Goal: Task Accomplishment & Management: Manage account settings

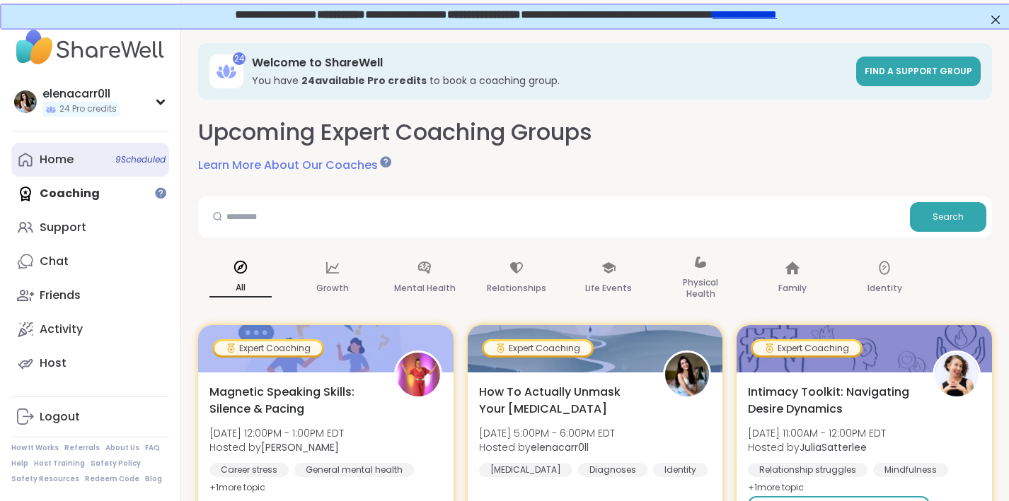
click at [59, 155] on div "Home 9 Scheduled" at bounding box center [57, 160] width 34 height 16
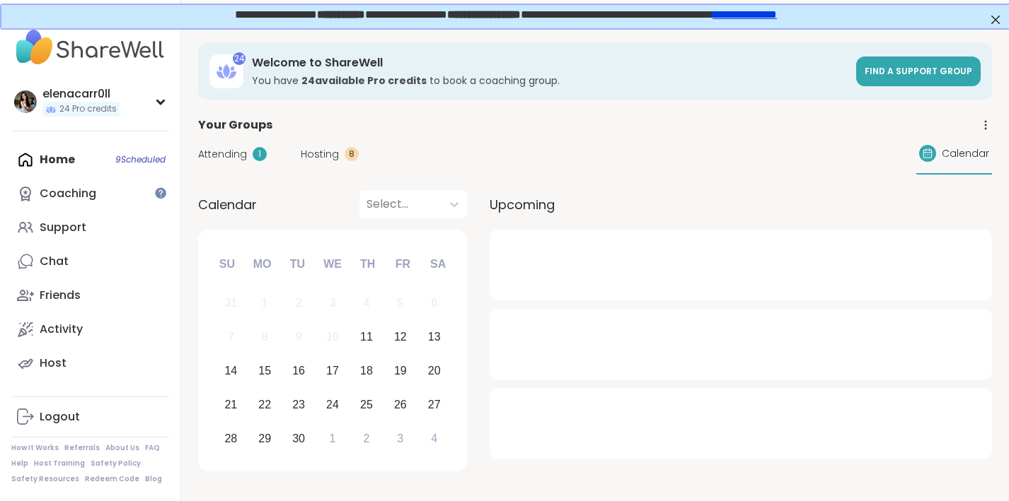
click at [320, 144] on div "Attending 1 Hosting 8 Calendar" at bounding box center [595, 154] width 794 height 41
click at [320, 151] on span "Hosting" at bounding box center [320, 154] width 38 height 15
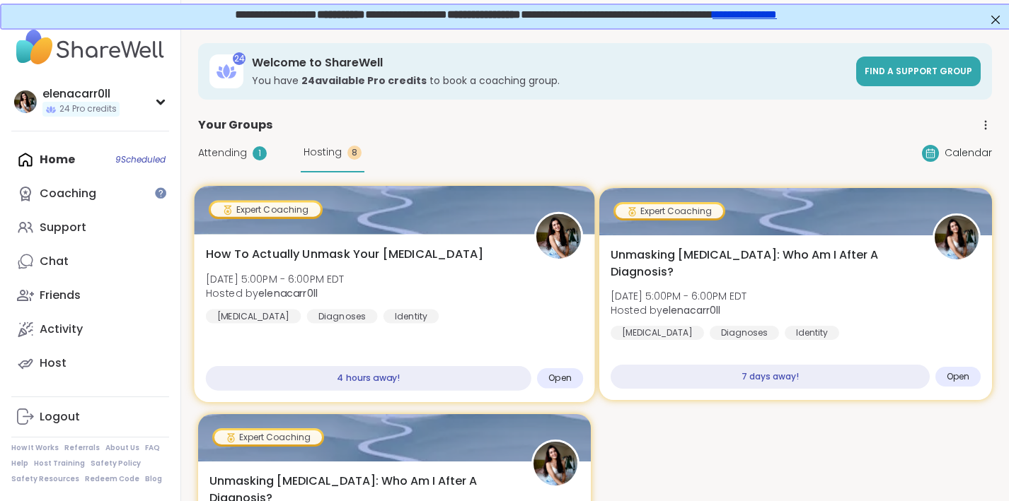
click at [337, 240] on div "How To Actually Unmask Your [MEDICAL_DATA] [DATE] 5:00PM - 6:00PM EDT Hosted by…" at bounding box center [394, 318] width 400 height 168
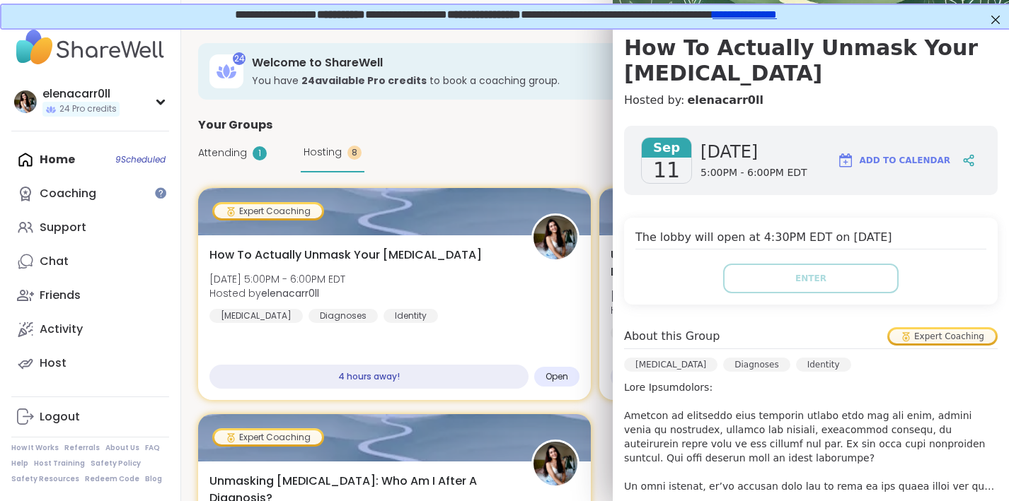
scroll to position [59, 0]
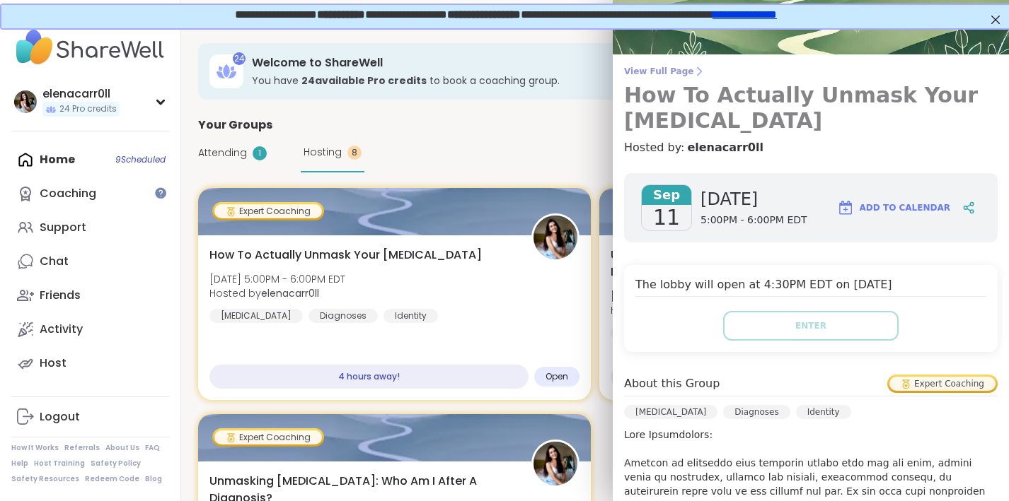
click at [796, 88] on h3 "How To Actually Unmask Your [MEDICAL_DATA]" at bounding box center [810, 108] width 373 height 51
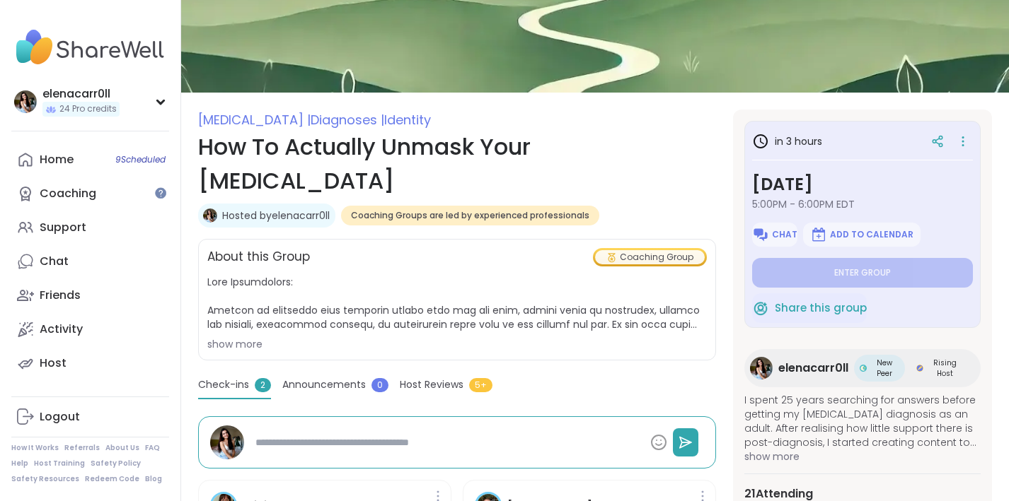
scroll to position [86, 0]
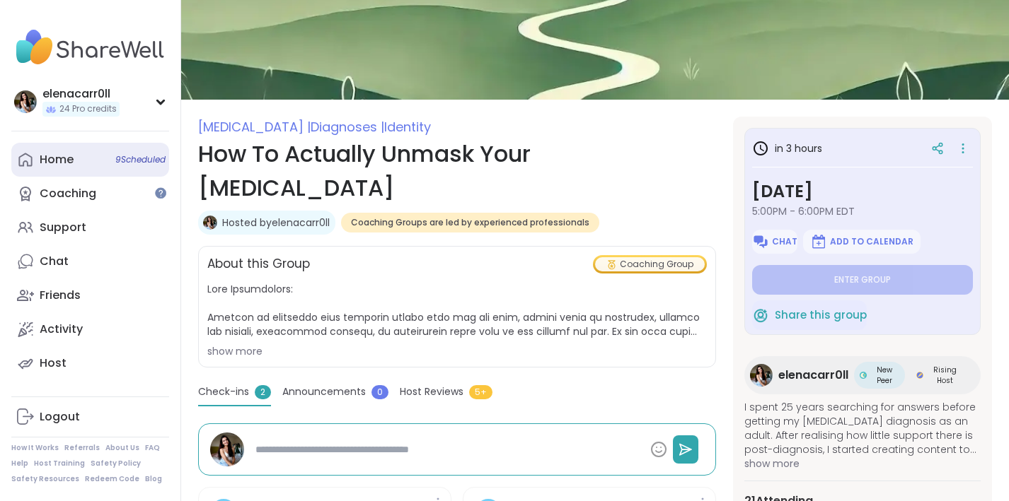
click at [54, 158] on div "Home 9 Scheduled" at bounding box center [57, 160] width 34 height 16
type textarea "*"
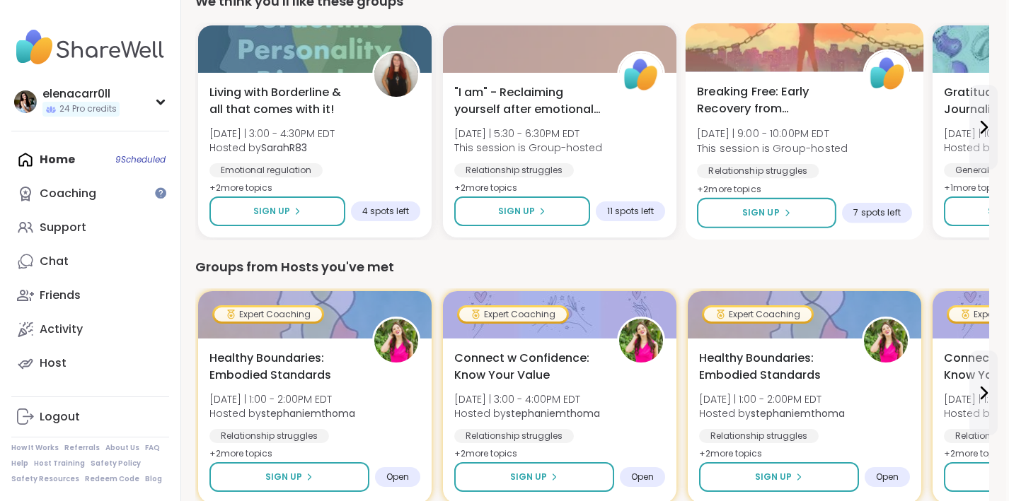
scroll to position [509, 3]
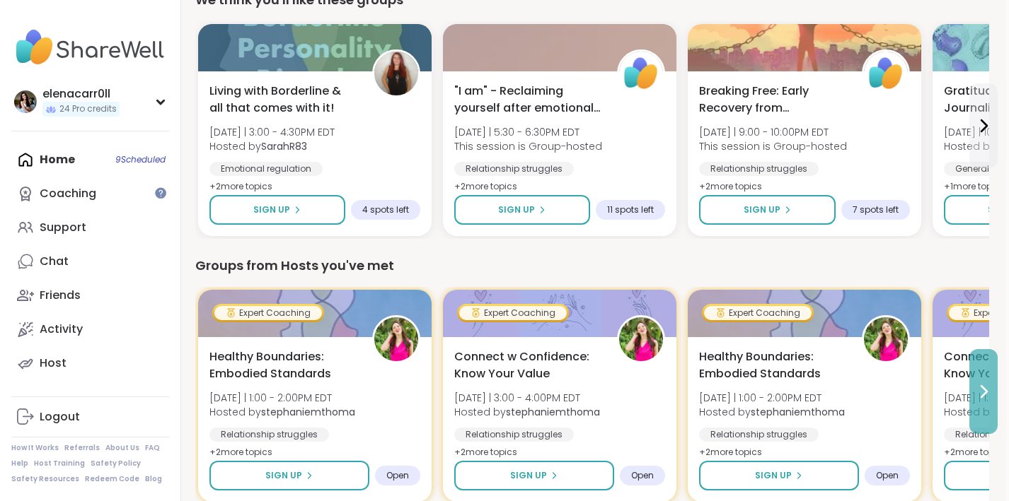
click at [981, 394] on icon at bounding box center [983, 391] width 17 height 17
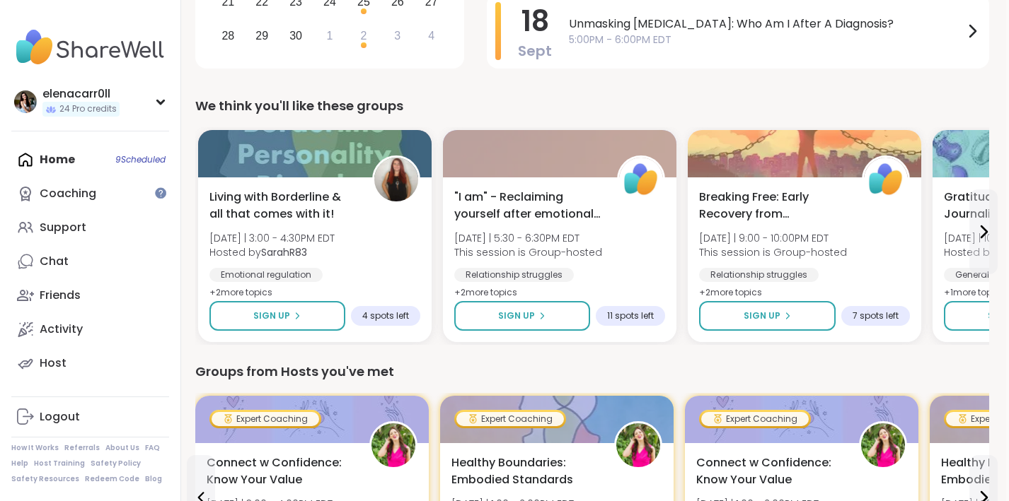
scroll to position [402, 3]
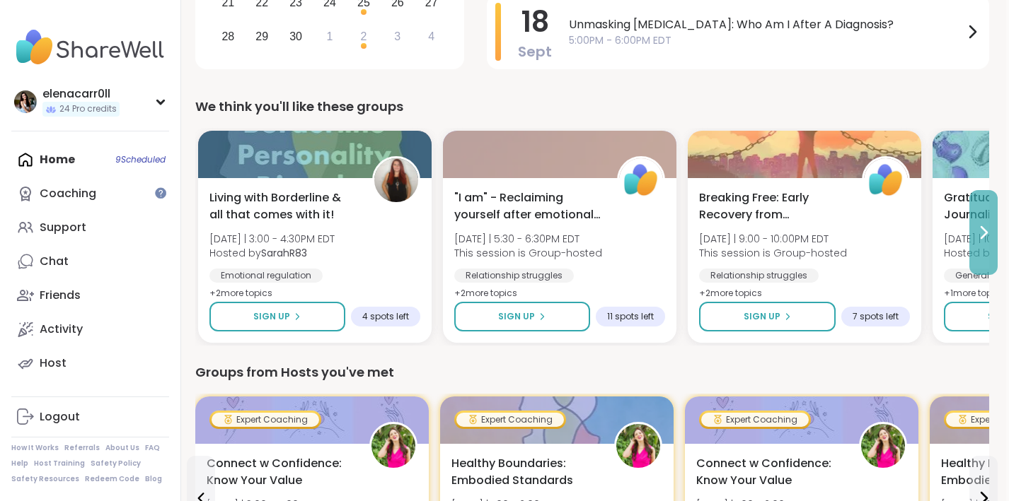
click at [981, 246] on button at bounding box center [983, 232] width 28 height 85
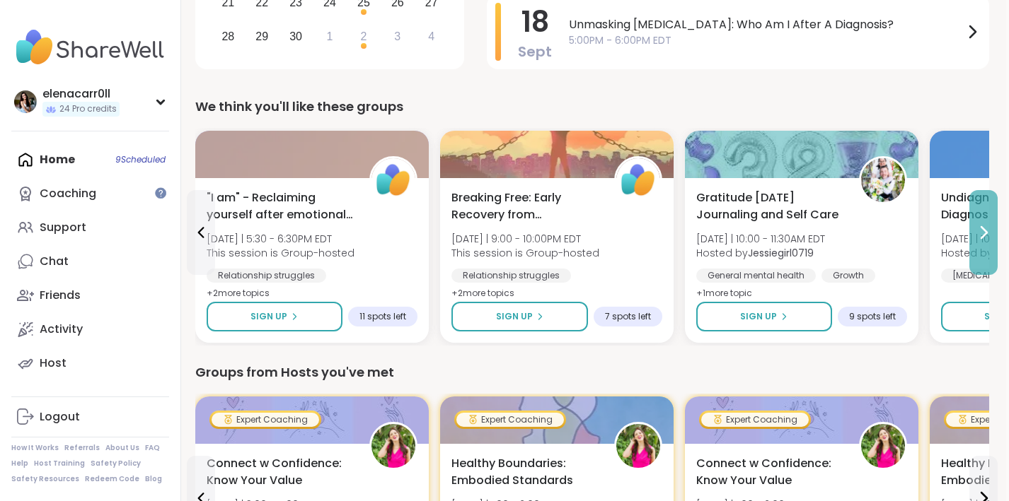
click at [981, 246] on button at bounding box center [983, 232] width 28 height 85
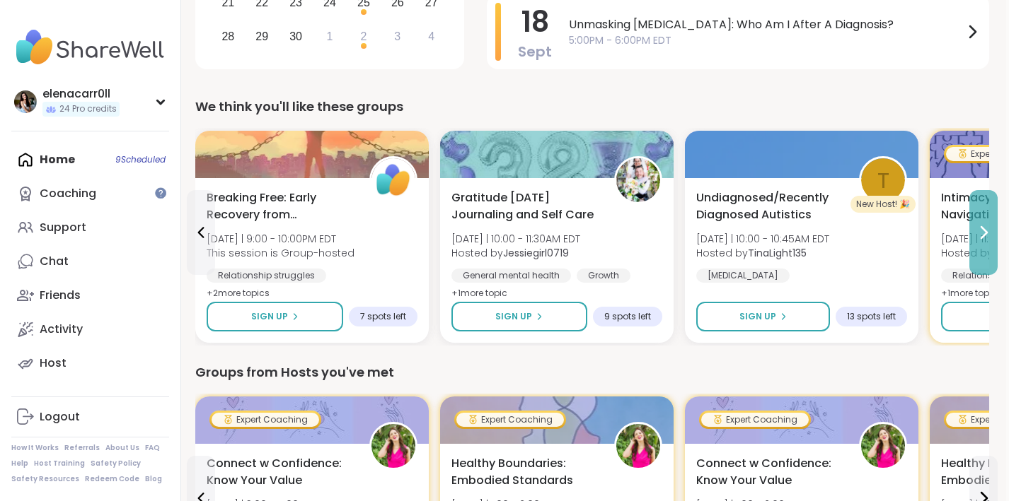
click at [981, 246] on button at bounding box center [983, 232] width 28 height 85
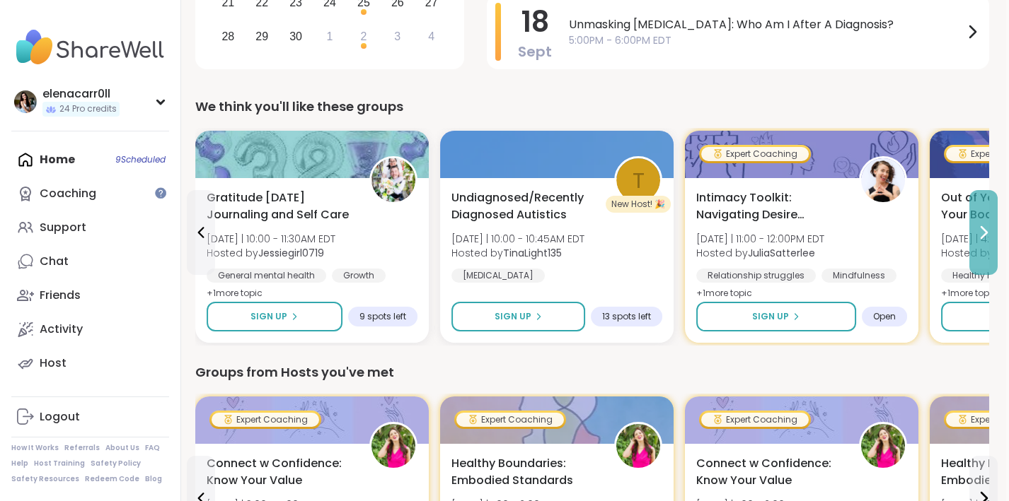
click at [981, 246] on button at bounding box center [983, 232] width 28 height 85
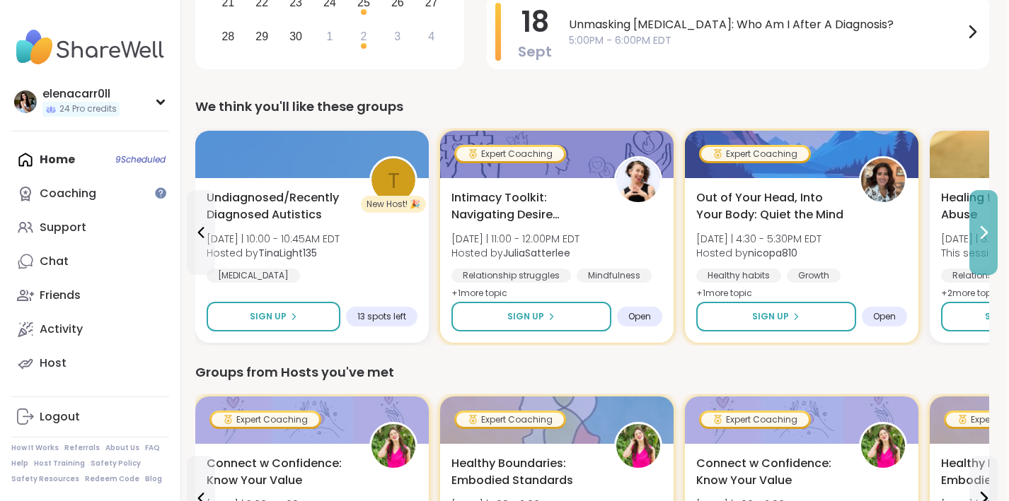
click at [981, 246] on button at bounding box center [983, 232] width 28 height 85
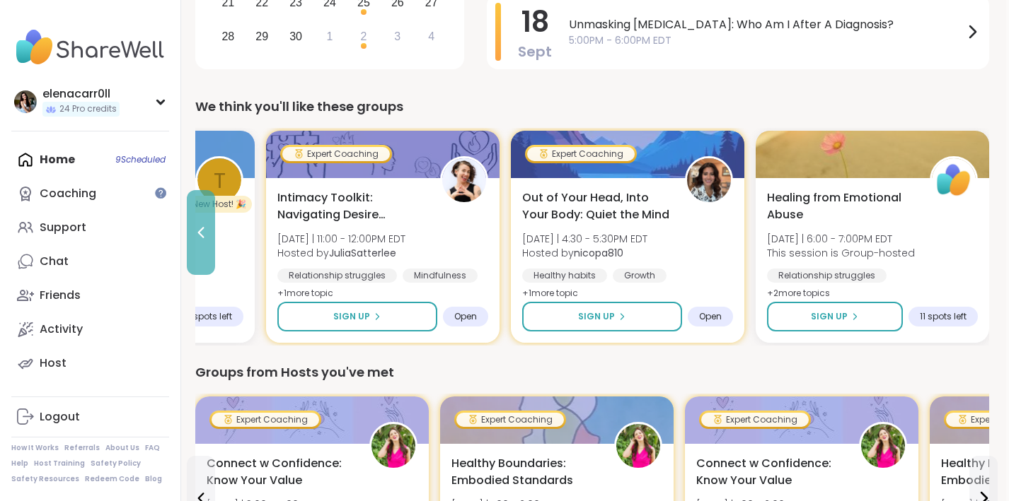
click at [213, 225] on button at bounding box center [201, 232] width 28 height 85
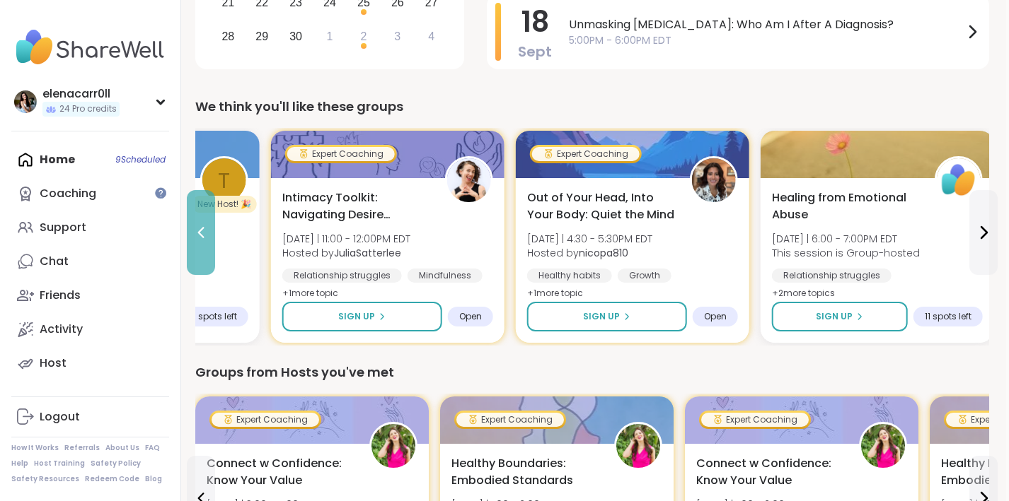
click at [213, 225] on button at bounding box center [201, 232] width 28 height 85
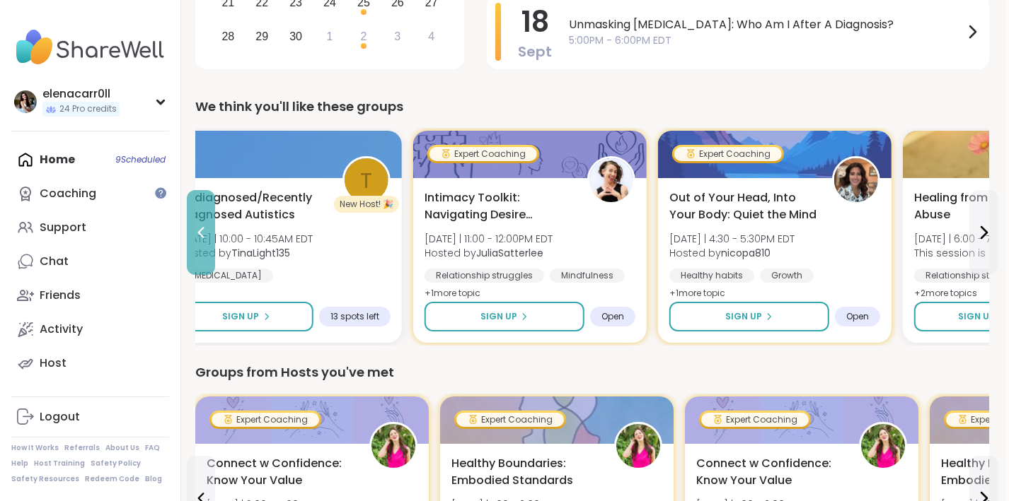
click at [213, 225] on button at bounding box center [201, 232] width 28 height 85
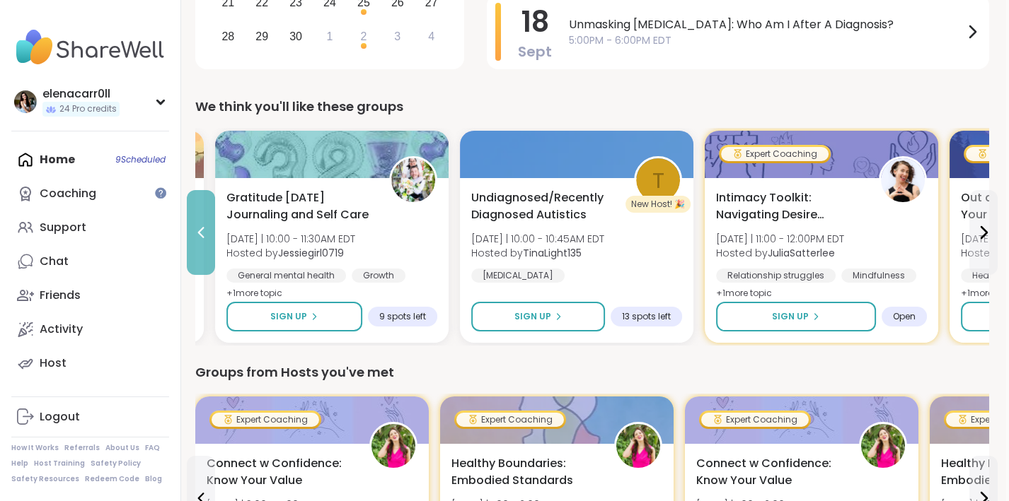
click at [213, 225] on button at bounding box center [201, 232] width 28 height 85
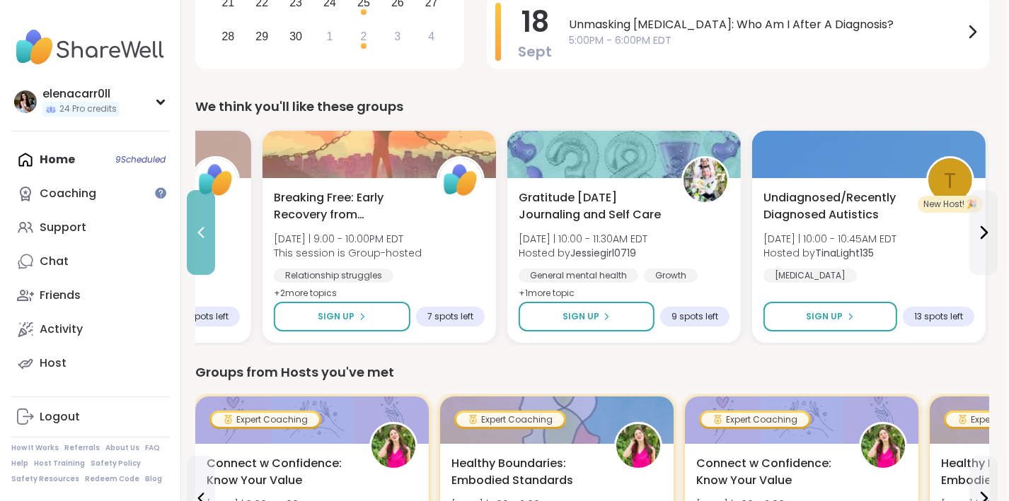
click at [213, 225] on button at bounding box center [201, 232] width 28 height 85
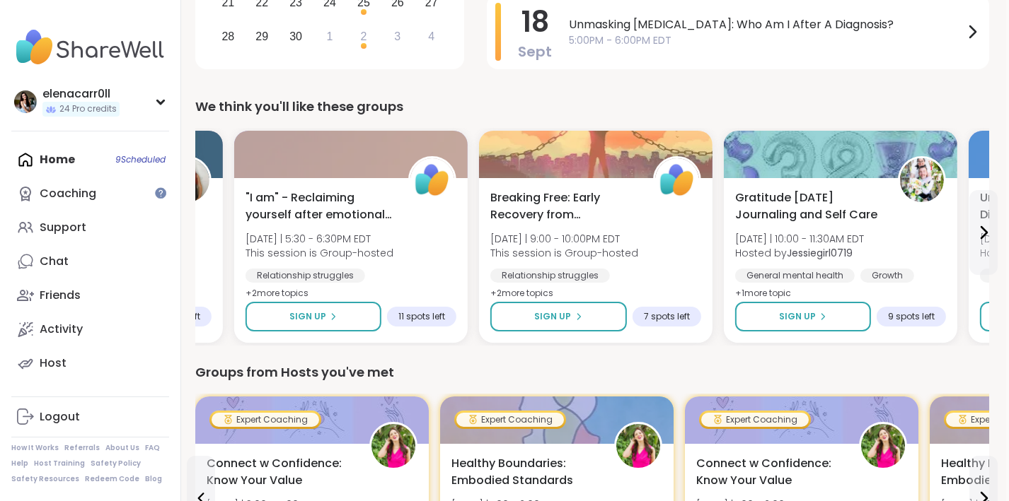
click at [213, 225] on div "Living with Borderline & all that comes with it! [DATE] | 3:00 - 4:30PM EDT Hos…" at bounding box center [384, 237] width 794 height 218
click at [213, 225] on button at bounding box center [201, 232] width 28 height 85
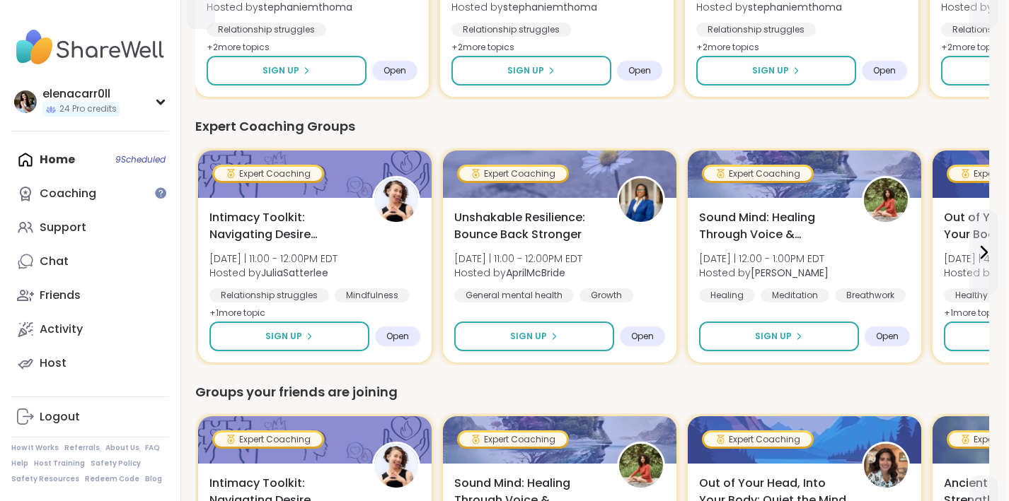
scroll to position [918, 3]
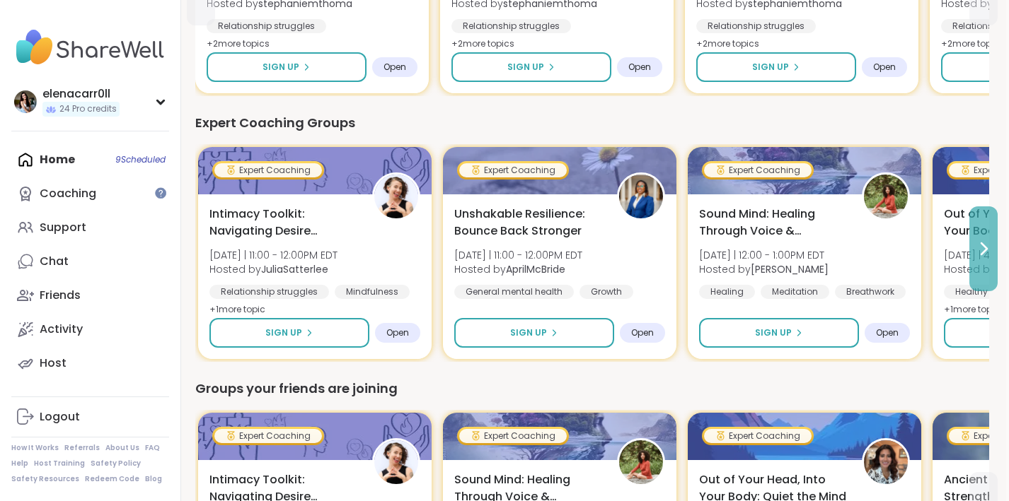
click at [981, 253] on icon at bounding box center [984, 248] width 6 height 11
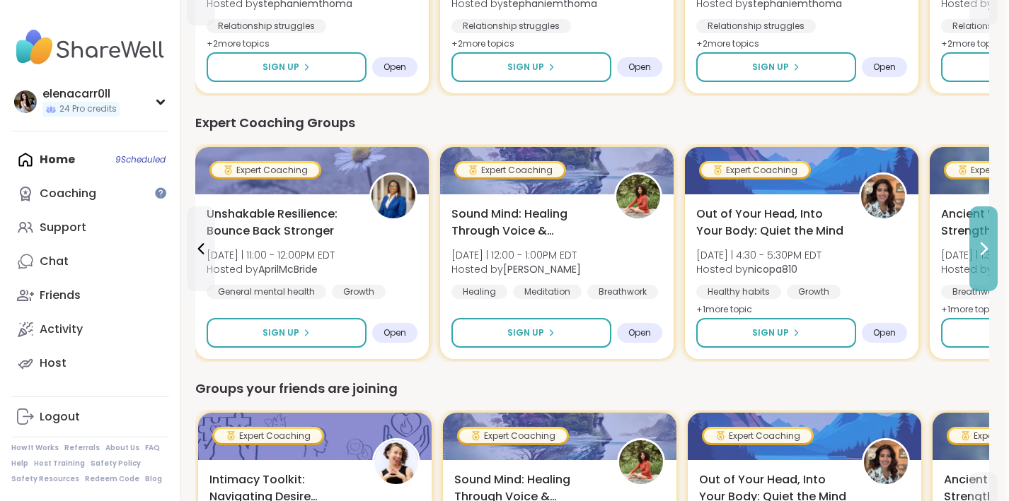
click at [981, 253] on icon at bounding box center [984, 248] width 6 height 11
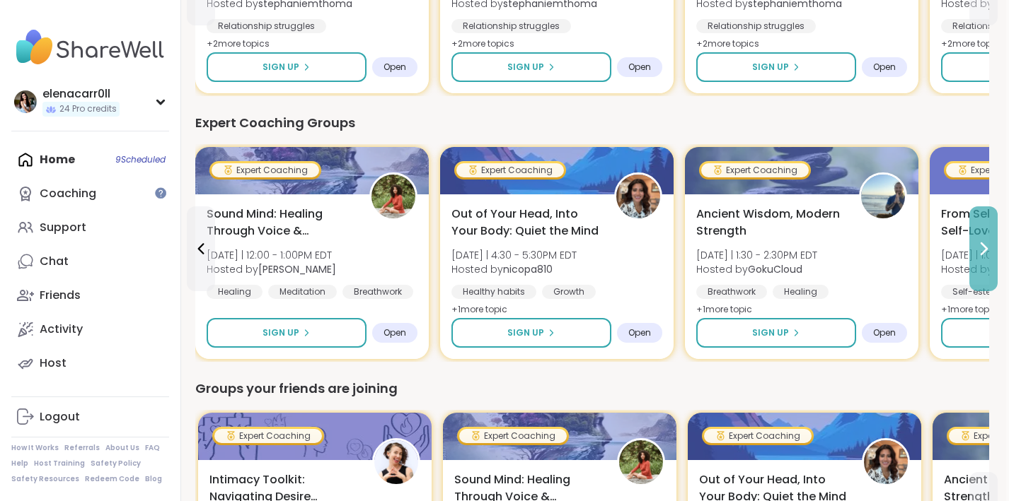
click at [981, 253] on icon at bounding box center [984, 248] width 6 height 11
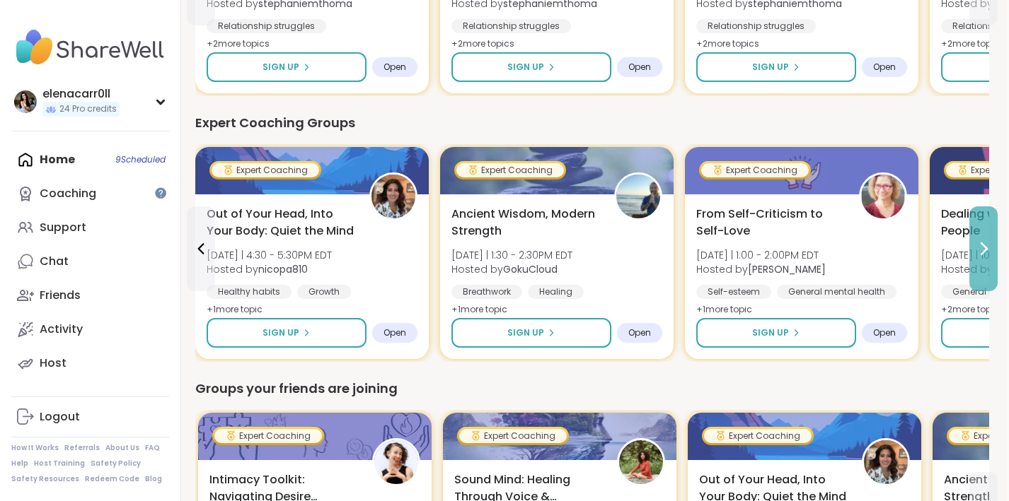
click at [981, 253] on icon at bounding box center [984, 248] width 6 height 11
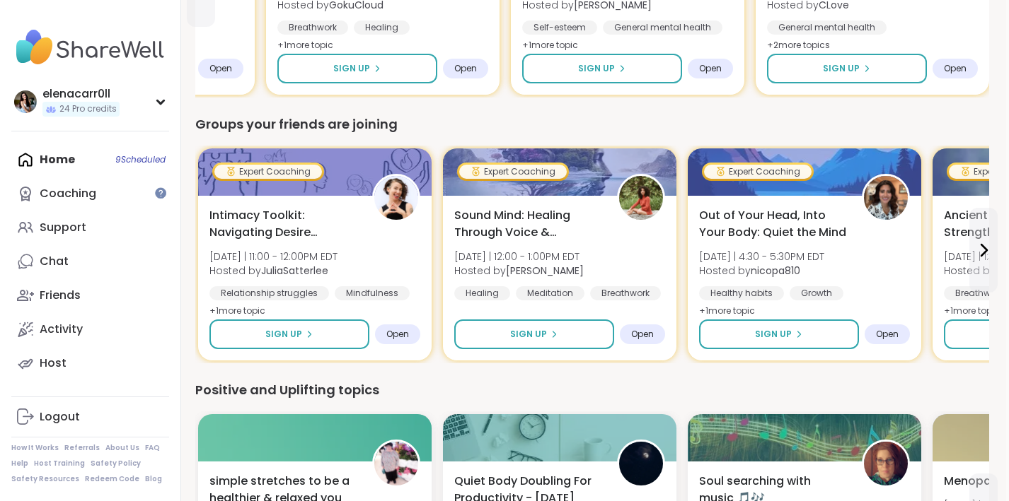
scroll to position [1180, 3]
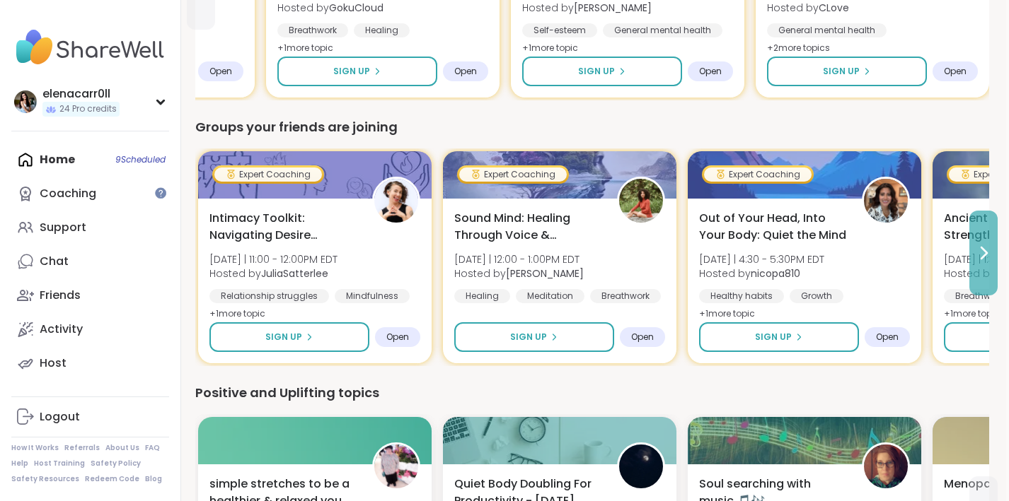
click at [976, 255] on icon at bounding box center [983, 253] width 17 height 17
